Goal: Check status: Check status

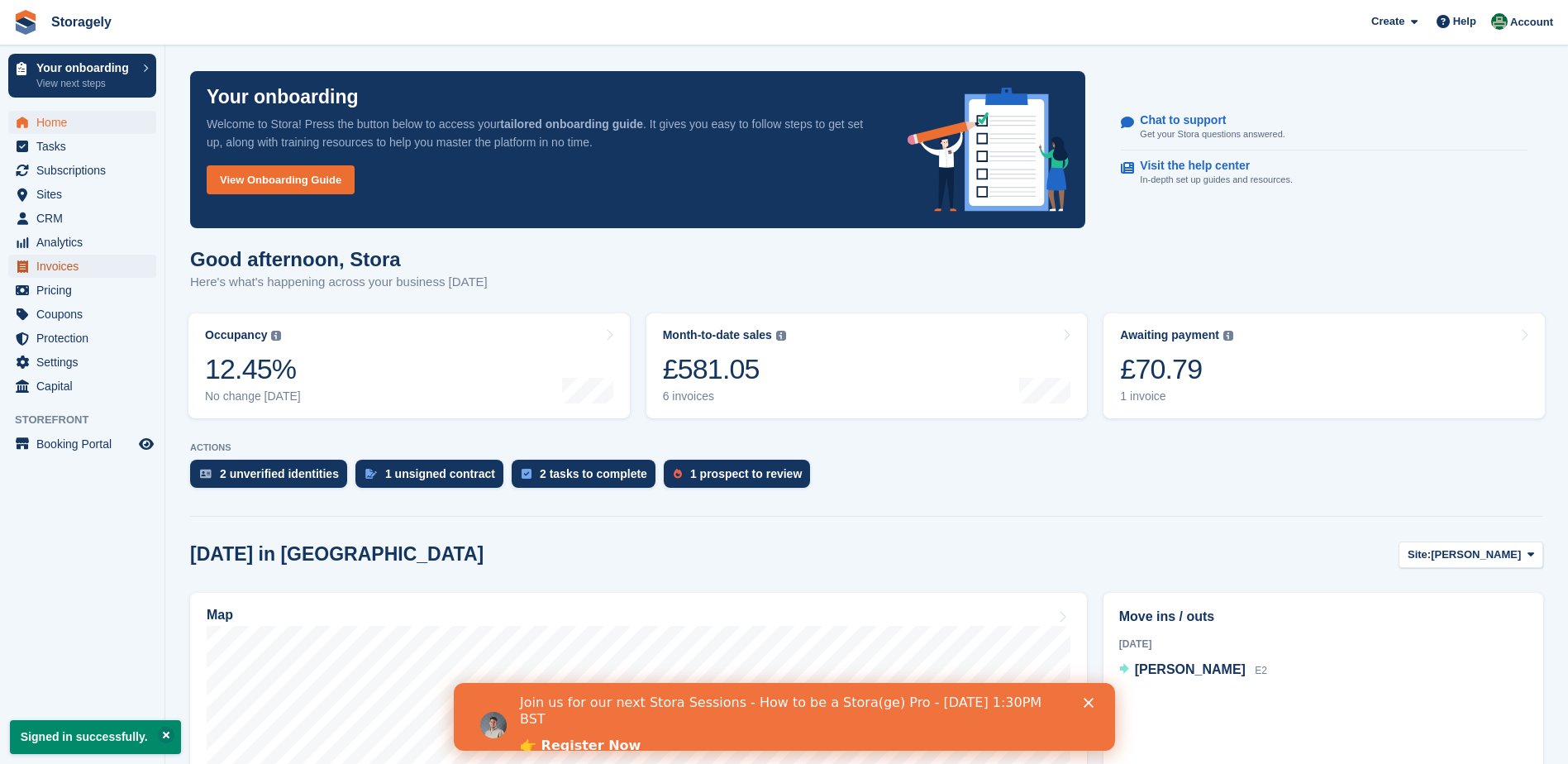
click at [69, 263] on span "Invoices" at bounding box center [87, 266] width 99 height 23
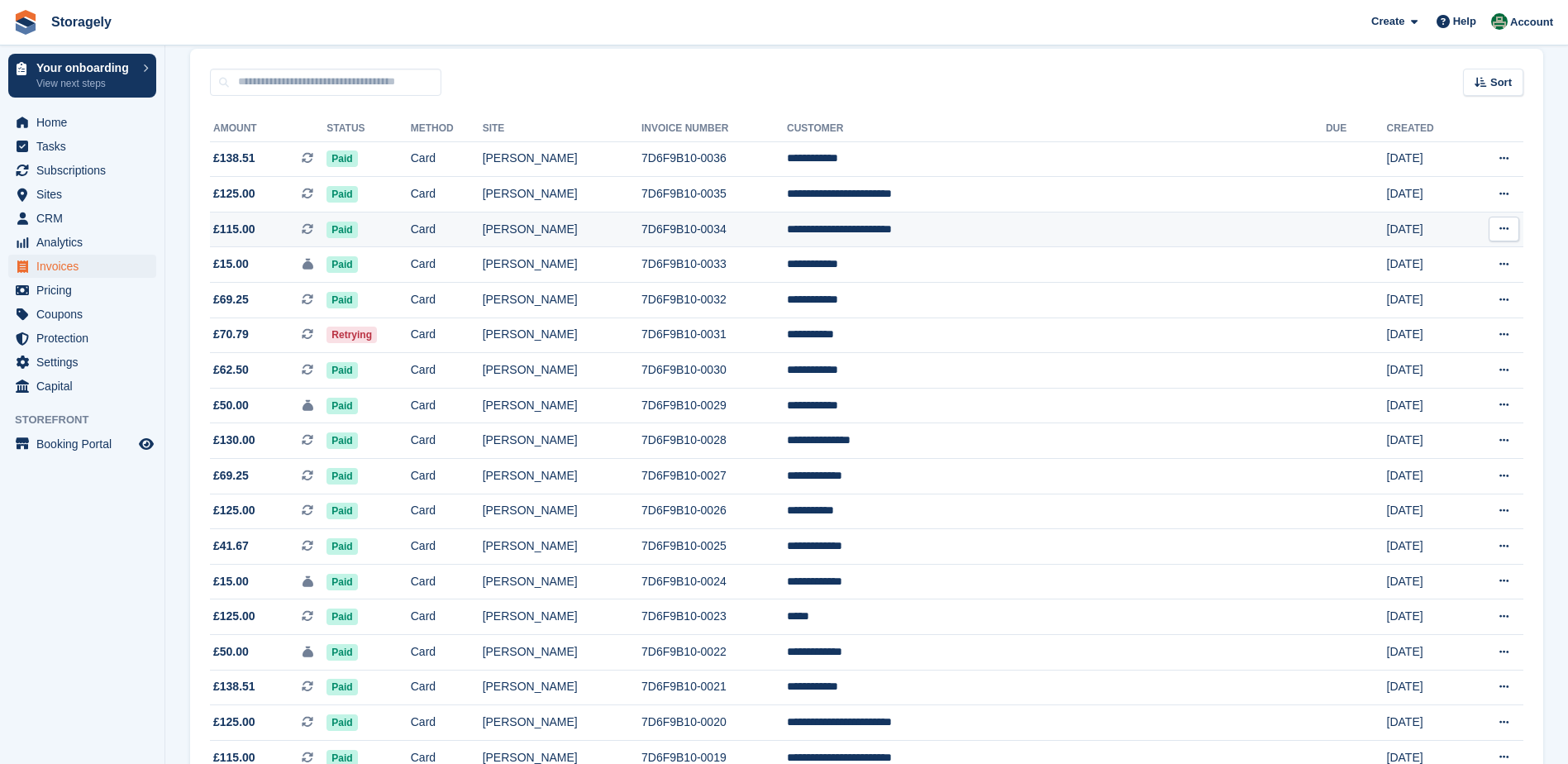
scroll to position [165, 0]
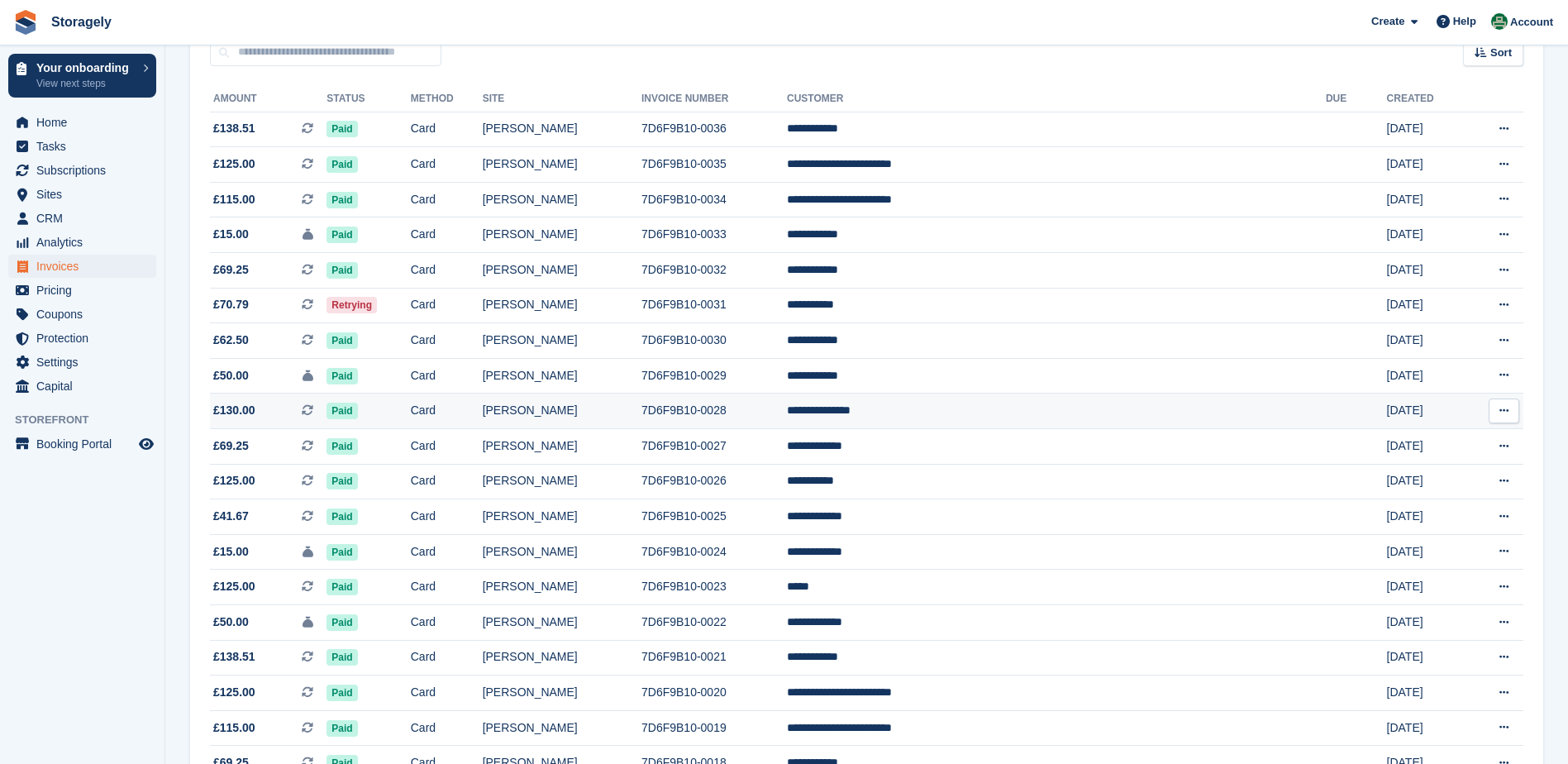
click at [482, 412] on td "Card" at bounding box center [446, 412] width 72 height 36
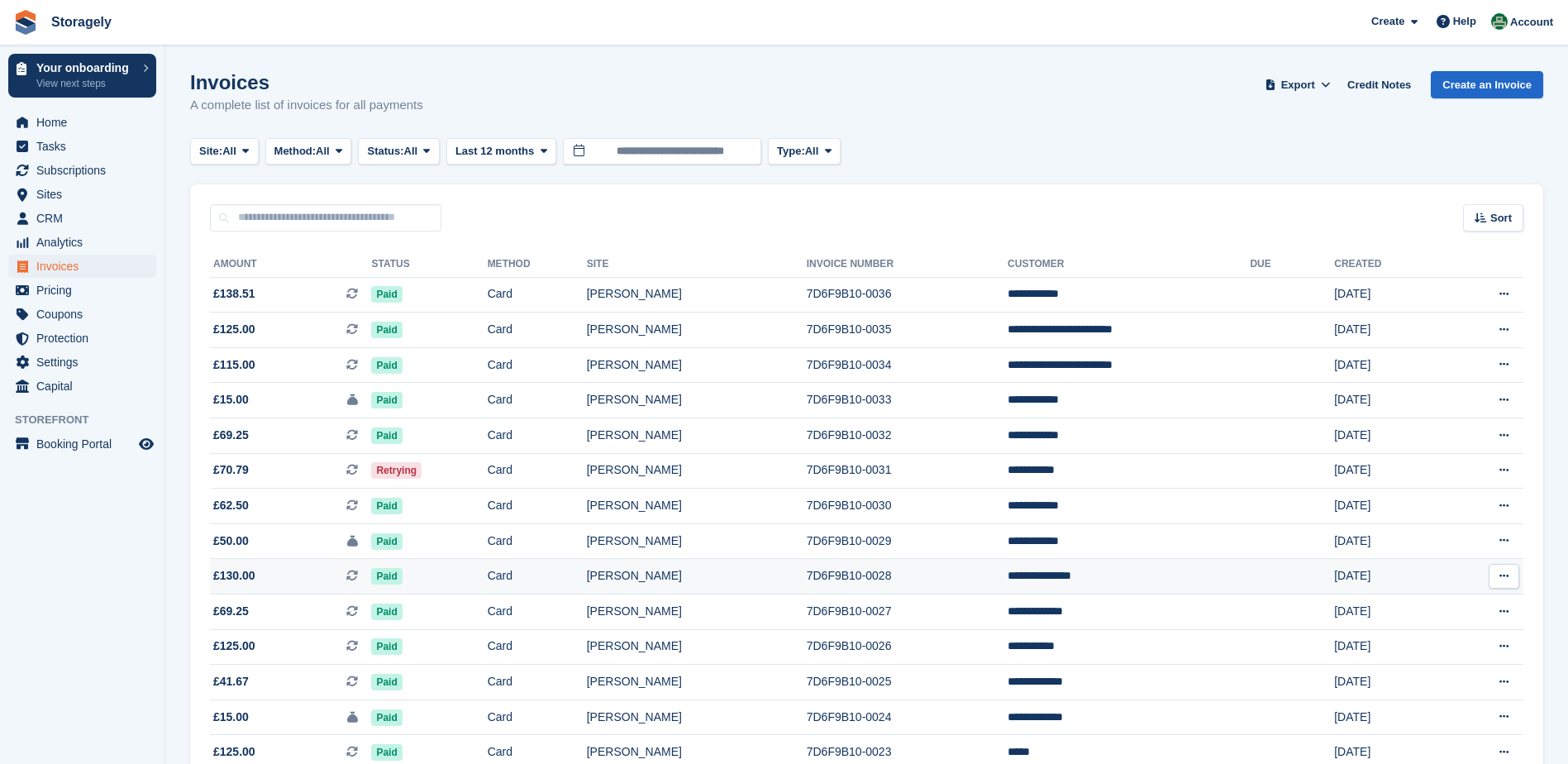
scroll to position [165, 0]
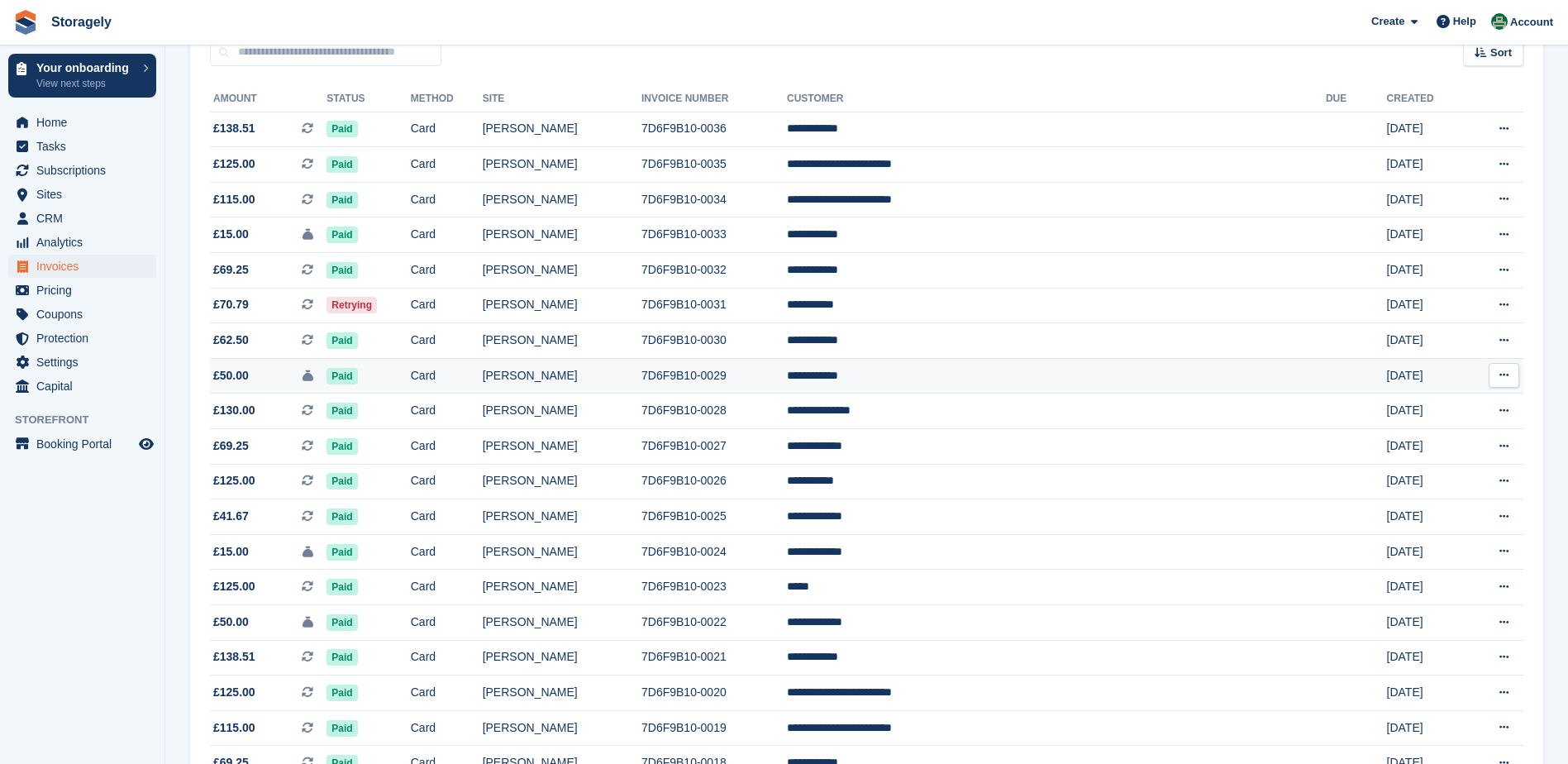
click at [943, 370] on td "**********" at bounding box center [1056, 376] width 539 height 36
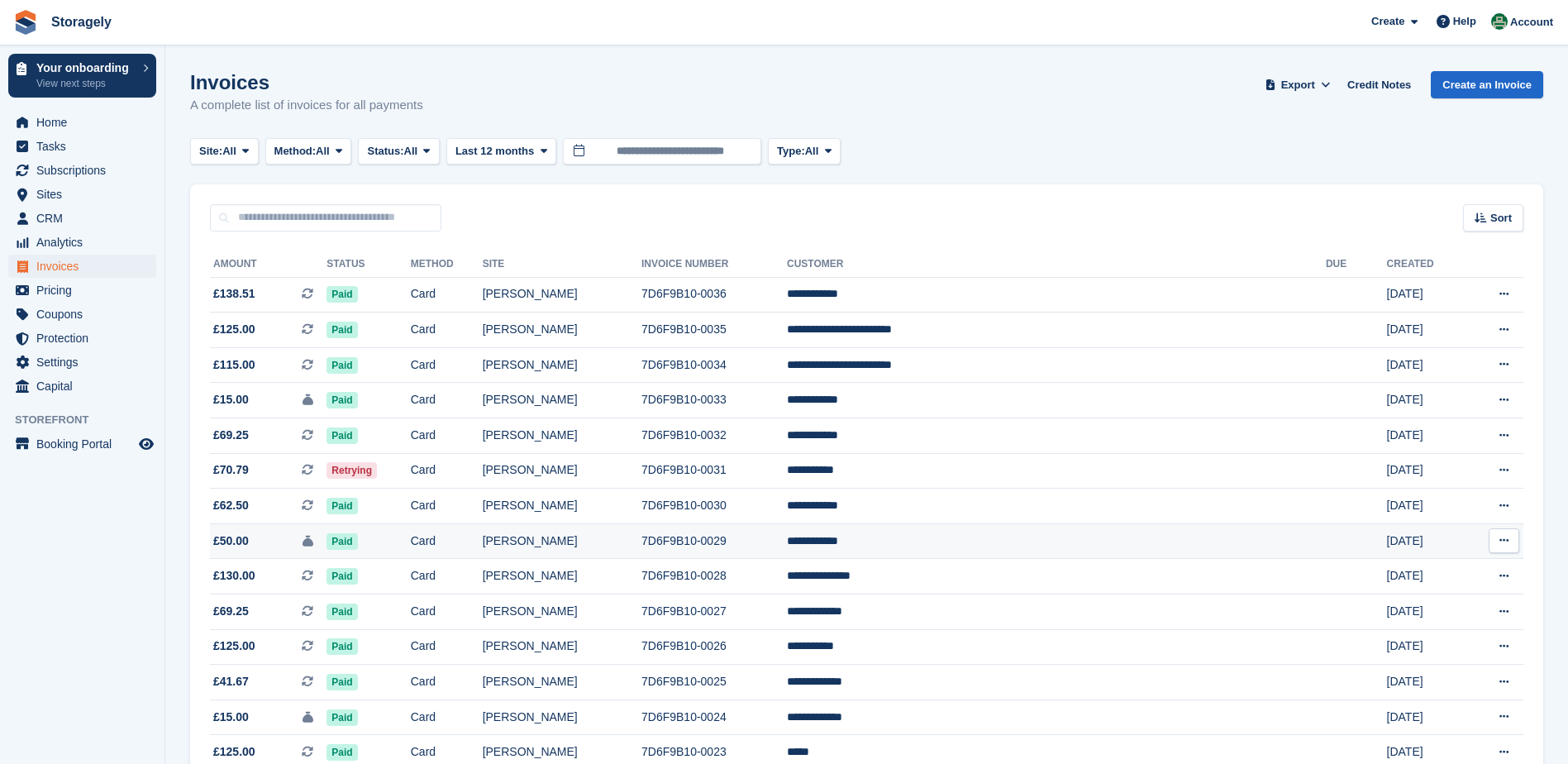
scroll to position [165, 0]
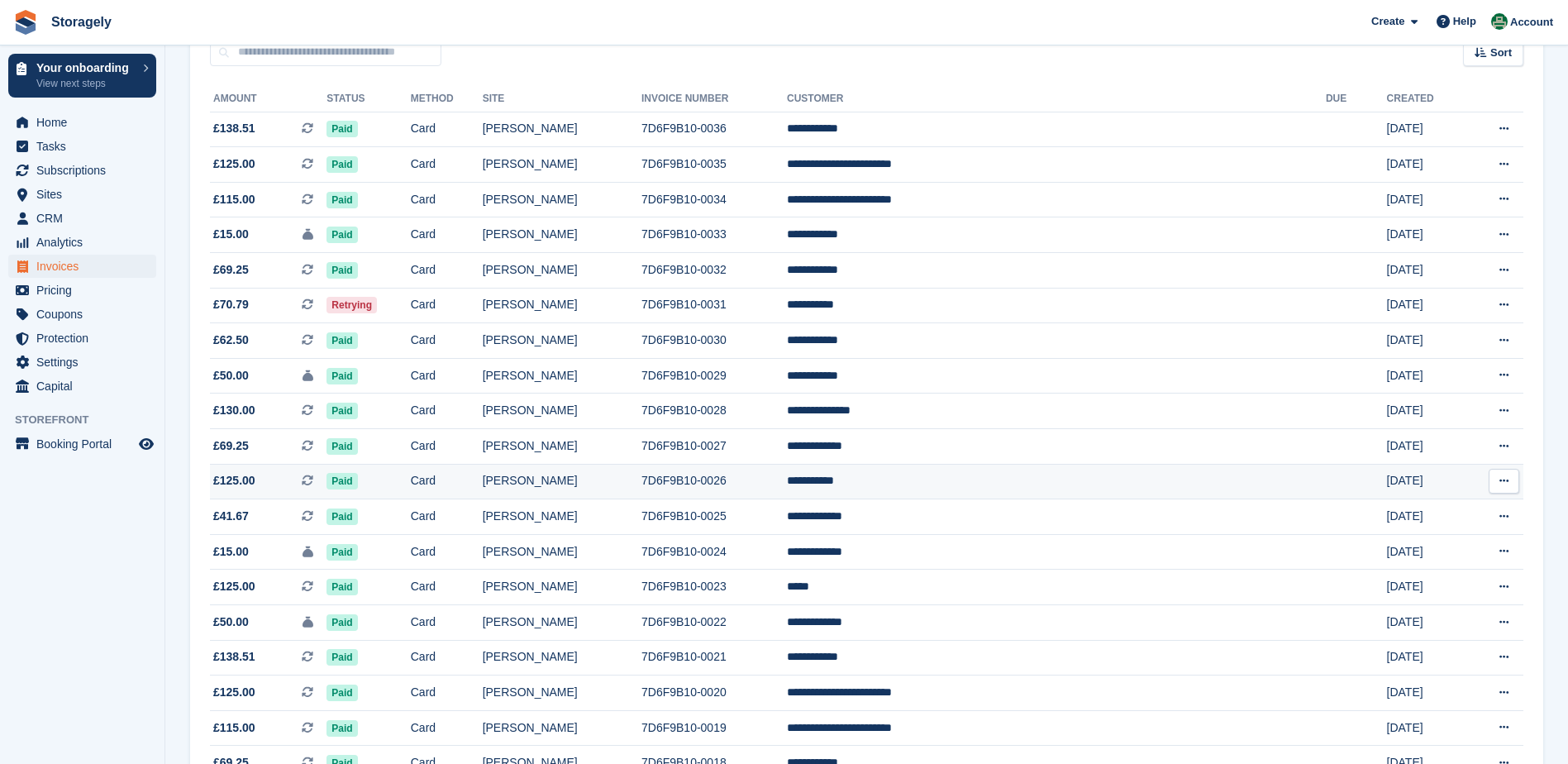
click at [1387, 497] on td "20 Jul" at bounding box center [1426, 481] width 79 height 36
